Goal: Navigation & Orientation: Understand site structure

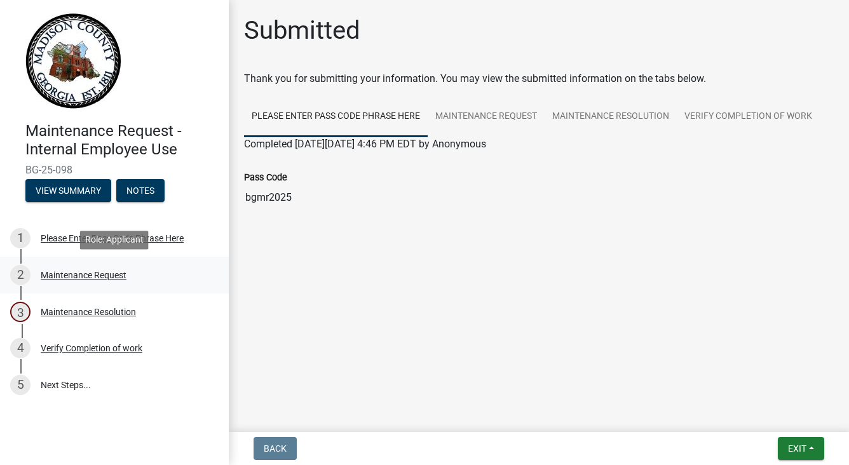
click at [67, 276] on div "Maintenance Request" at bounding box center [84, 275] width 86 height 9
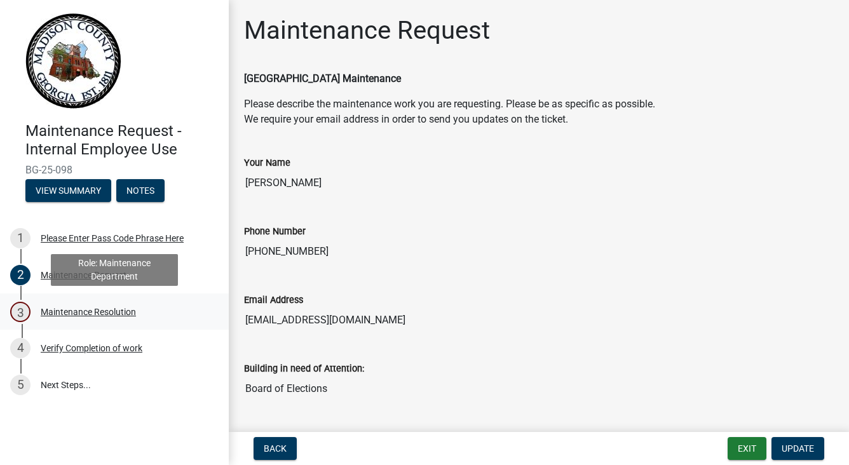
click at [76, 312] on div "Maintenance Resolution" at bounding box center [88, 311] width 95 height 9
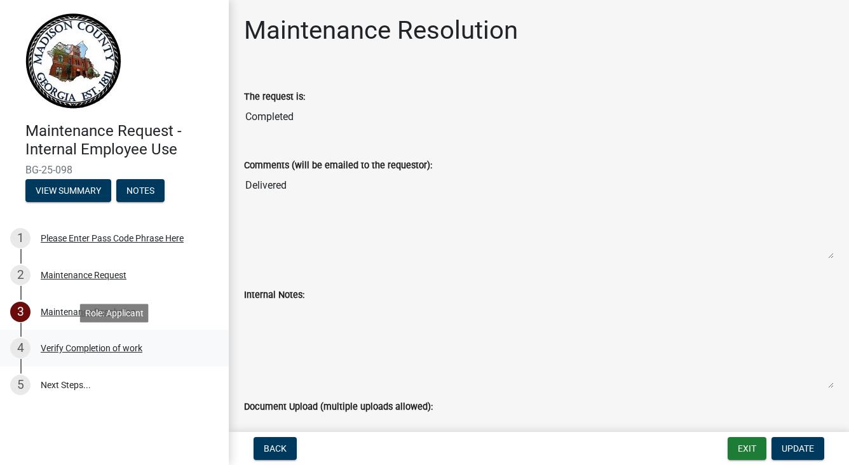
click at [88, 344] on div "Verify Completion of work" at bounding box center [92, 348] width 102 height 9
